Goal: Information Seeking & Learning: Learn about a topic

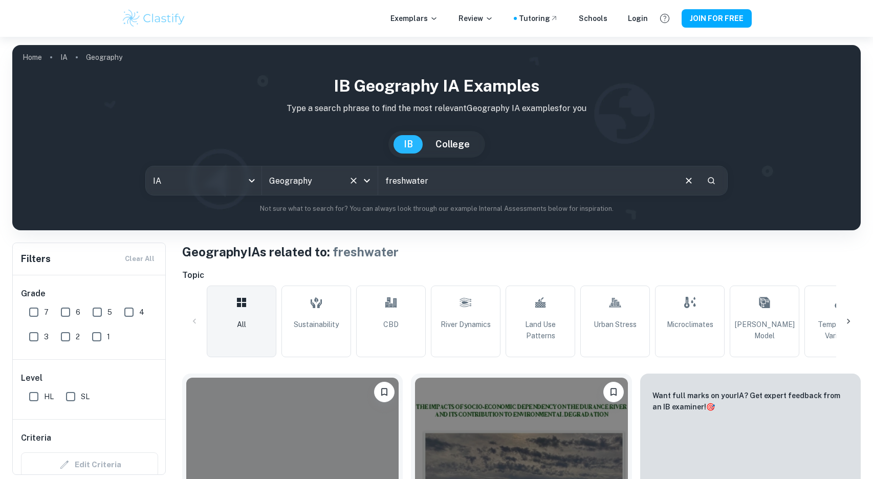
click at [309, 174] on input "Geography" at bounding box center [306, 180] width 78 height 19
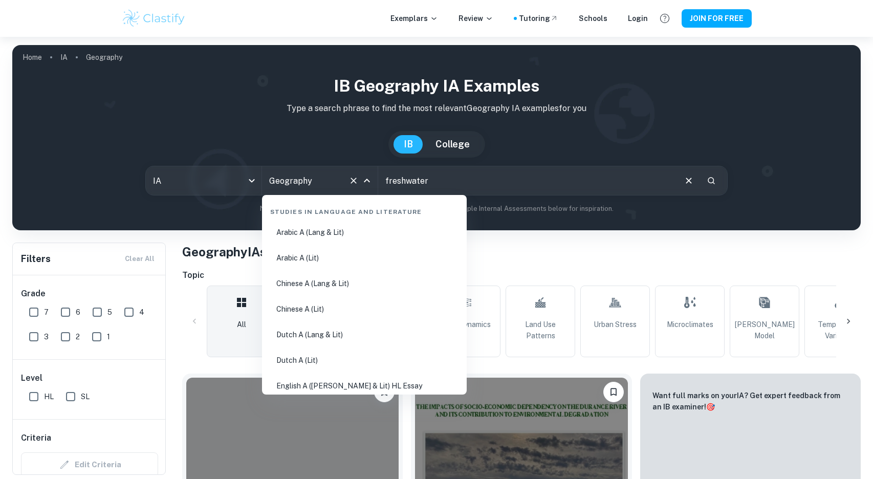
scroll to position [1172, 0]
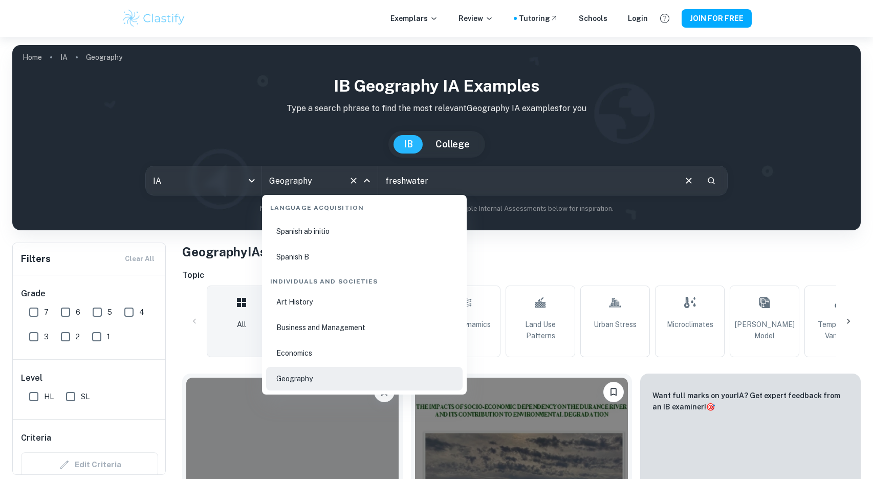
click at [309, 343] on li "Economics" at bounding box center [364, 353] width 197 height 24
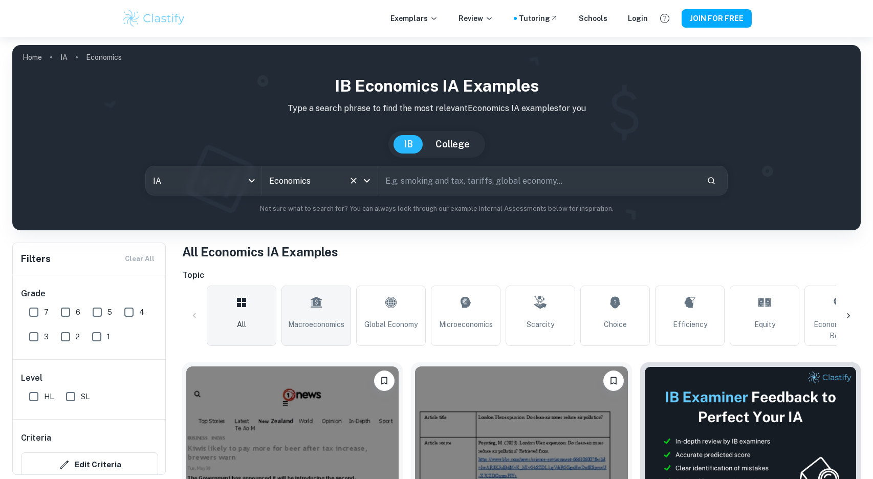
click at [324, 316] on link "Macroeconomics" at bounding box center [317, 316] width 70 height 60
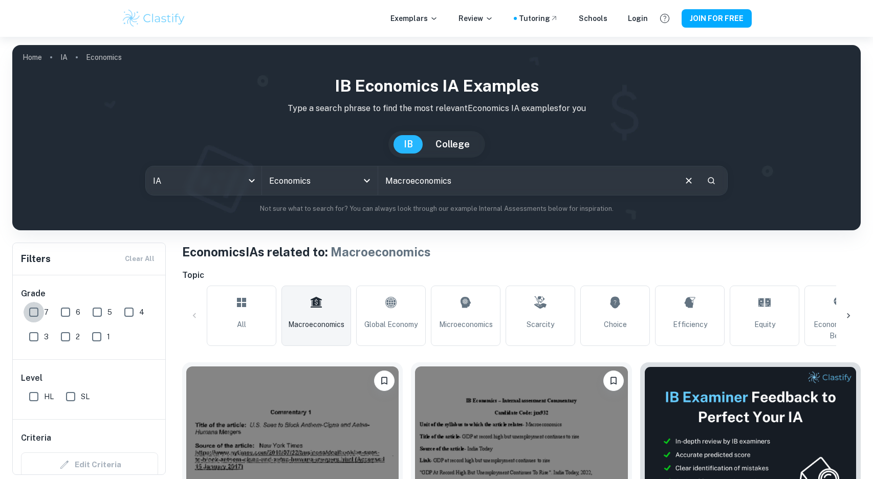
click at [35, 311] on input "7" at bounding box center [34, 312] width 20 height 20
checkbox input "true"
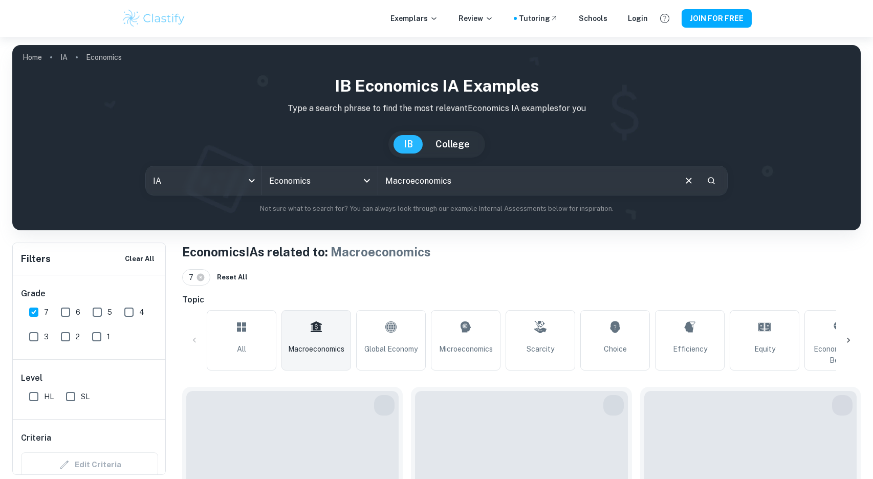
click at [33, 399] on input "HL" at bounding box center [34, 397] width 20 height 20
checkbox input "true"
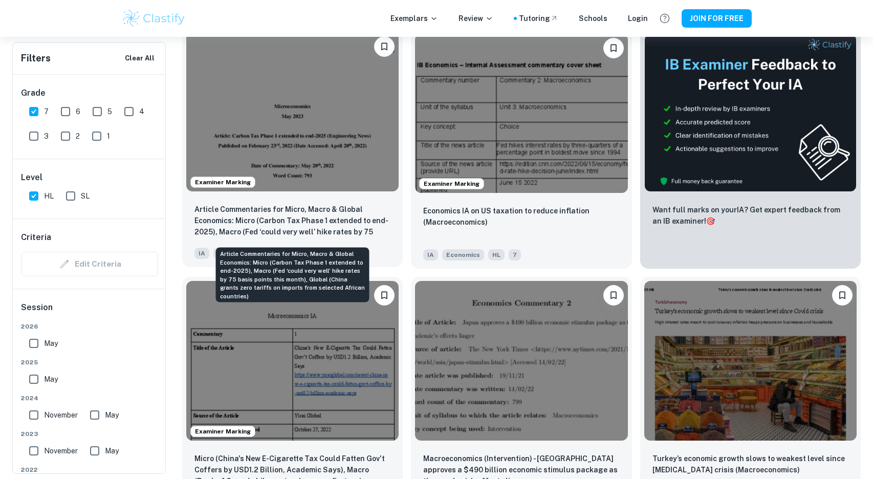
scroll to position [352, 0]
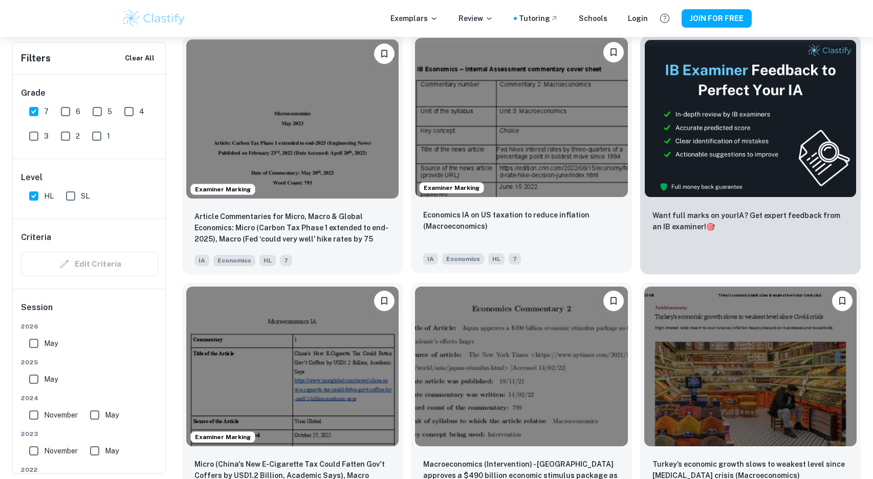
click at [441, 140] on img at bounding box center [521, 117] width 212 height 159
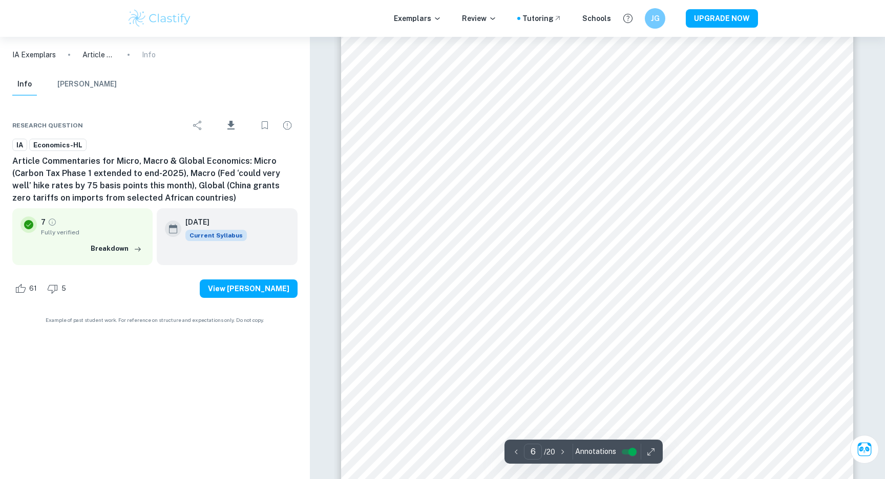
scroll to position [3531, 0]
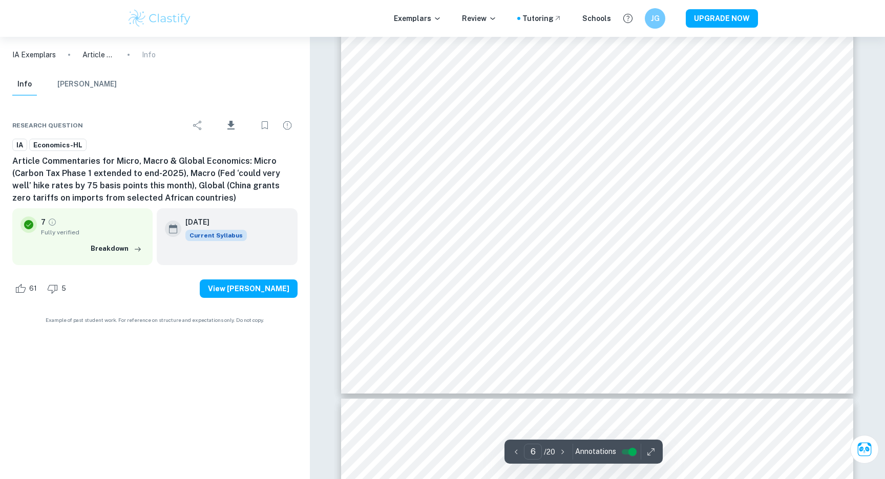
type input "7"
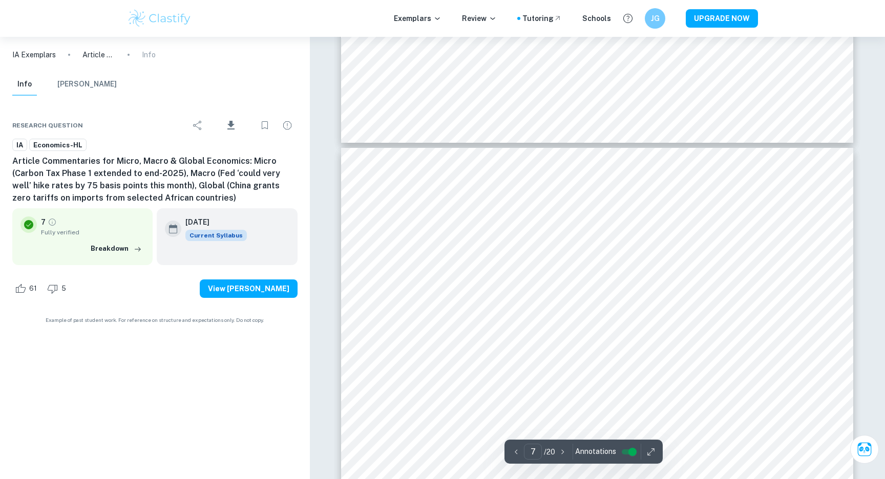
scroll to position [4040, 0]
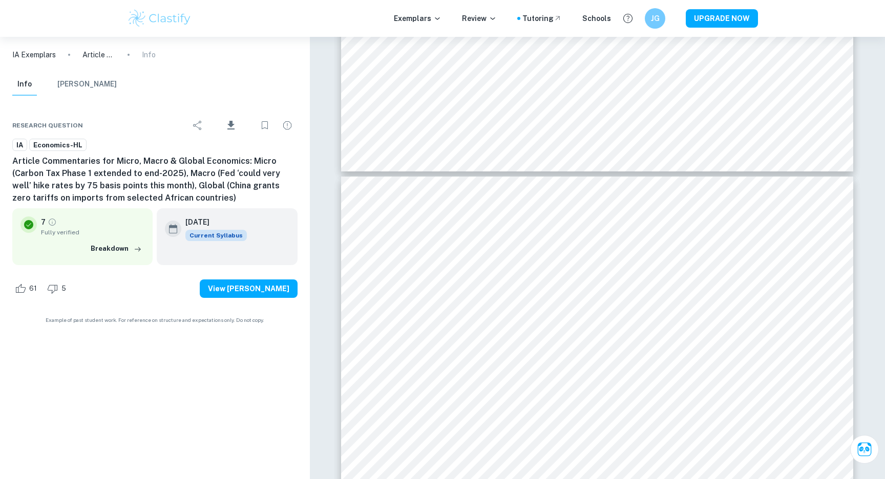
click at [108, 259] on div "7 Fully verified Breakdown" at bounding box center [82, 236] width 140 height 56
click at [108, 252] on button "Breakdown" at bounding box center [116, 248] width 56 height 15
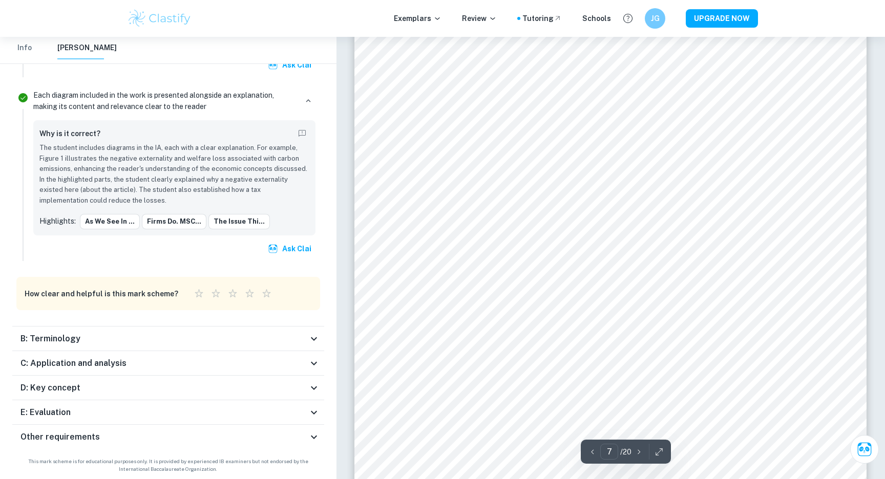
scroll to position [4060, 0]
click at [144, 330] on div "B: Terminology" at bounding box center [168, 339] width 312 height 25
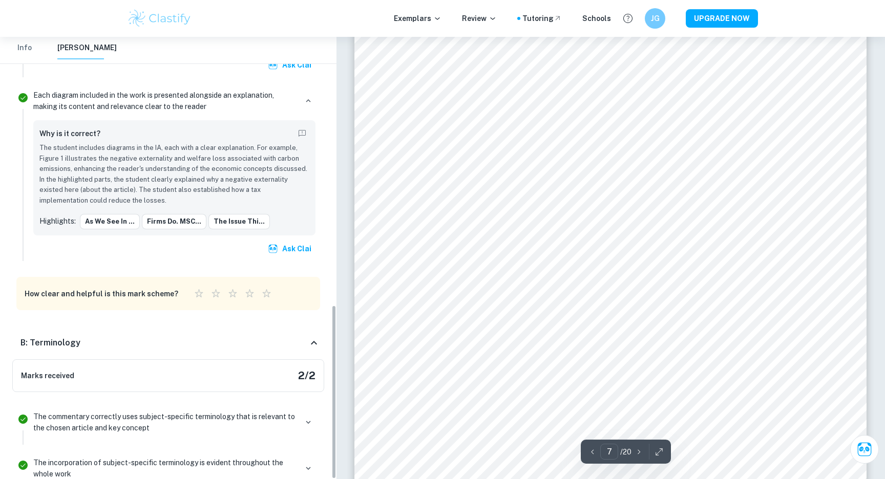
scroll to position [850, 0]
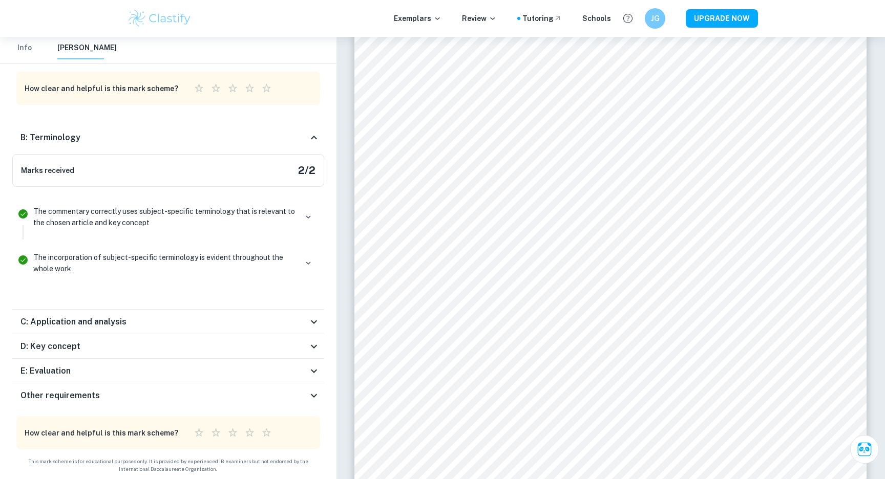
click at [143, 324] on div "C: Application and analysis" at bounding box center [163, 322] width 287 height 12
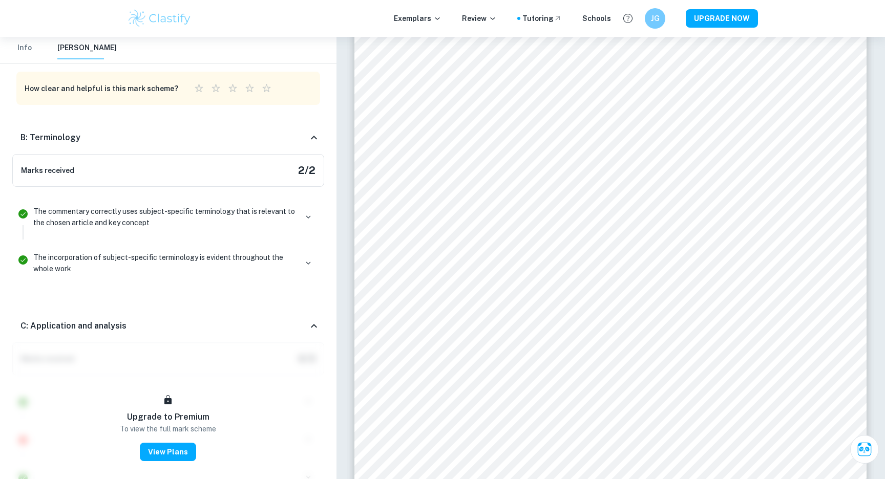
scroll to position [1036, 0]
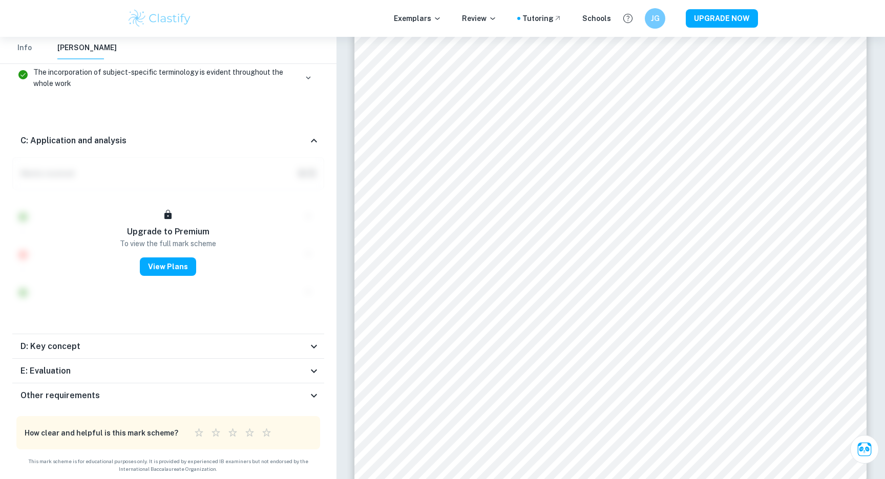
click at [140, 337] on div "D: Key concept" at bounding box center [168, 346] width 312 height 25
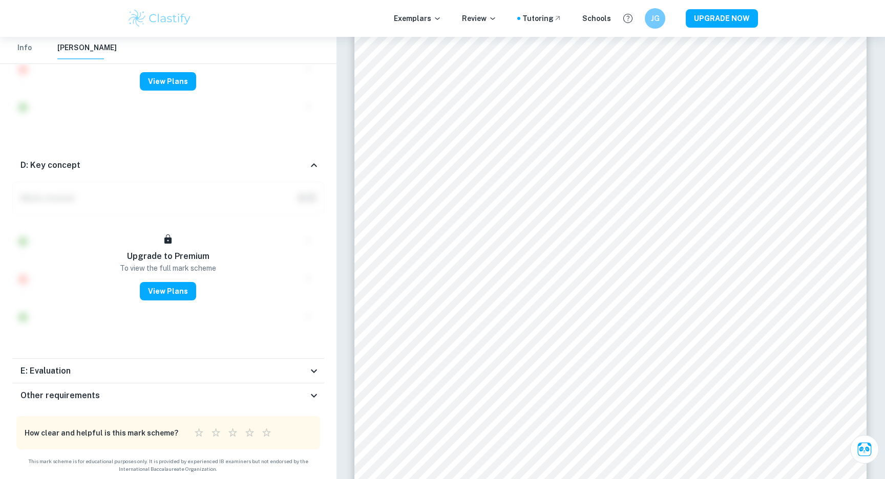
click at [139, 366] on div "E: Evaluation" at bounding box center [163, 371] width 287 height 12
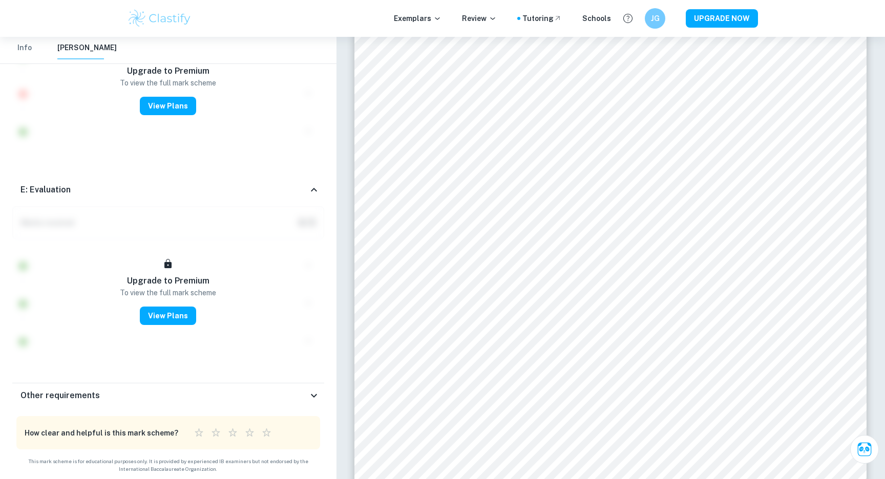
click at [136, 392] on div "Other requirements" at bounding box center [163, 396] width 287 height 12
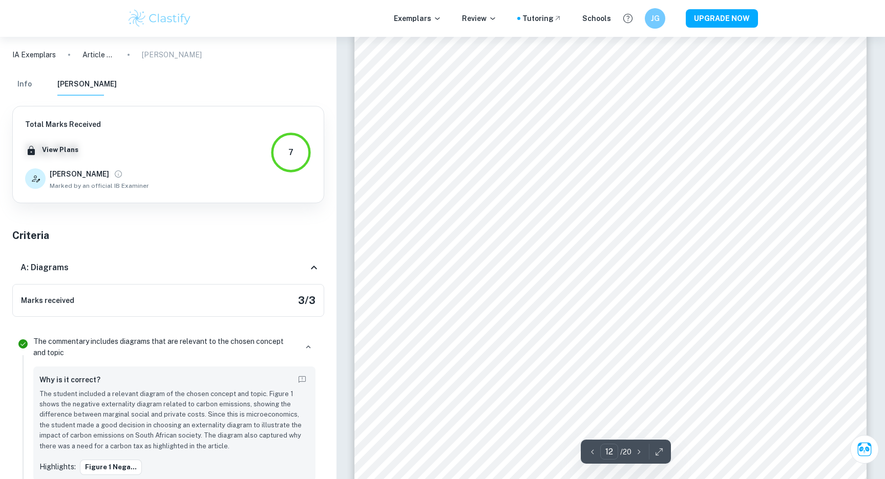
scroll to position [7503, 0]
type input "13"
